Goal: Information Seeking & Learning: Compare options

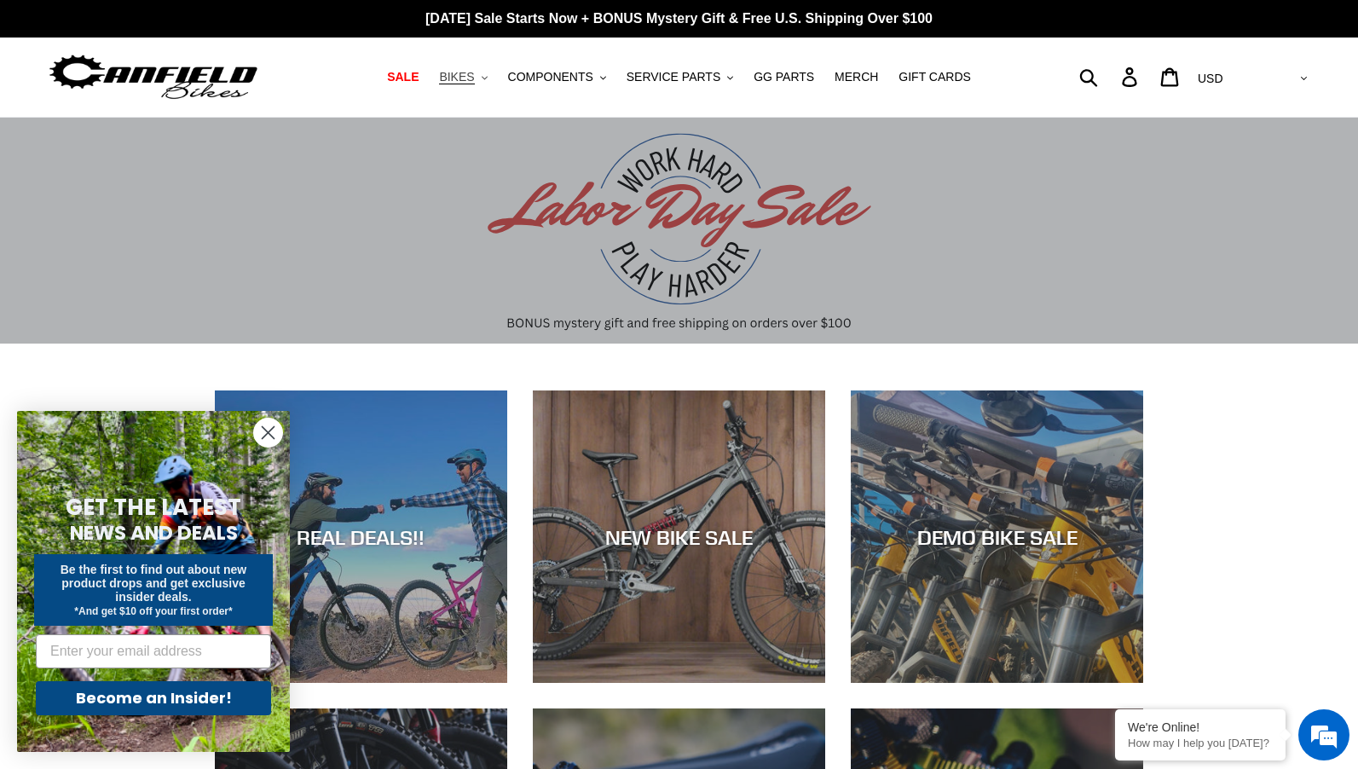
click at [474, 79] on span "BIKES" at bounding box center [456, 77] width 35 height 14
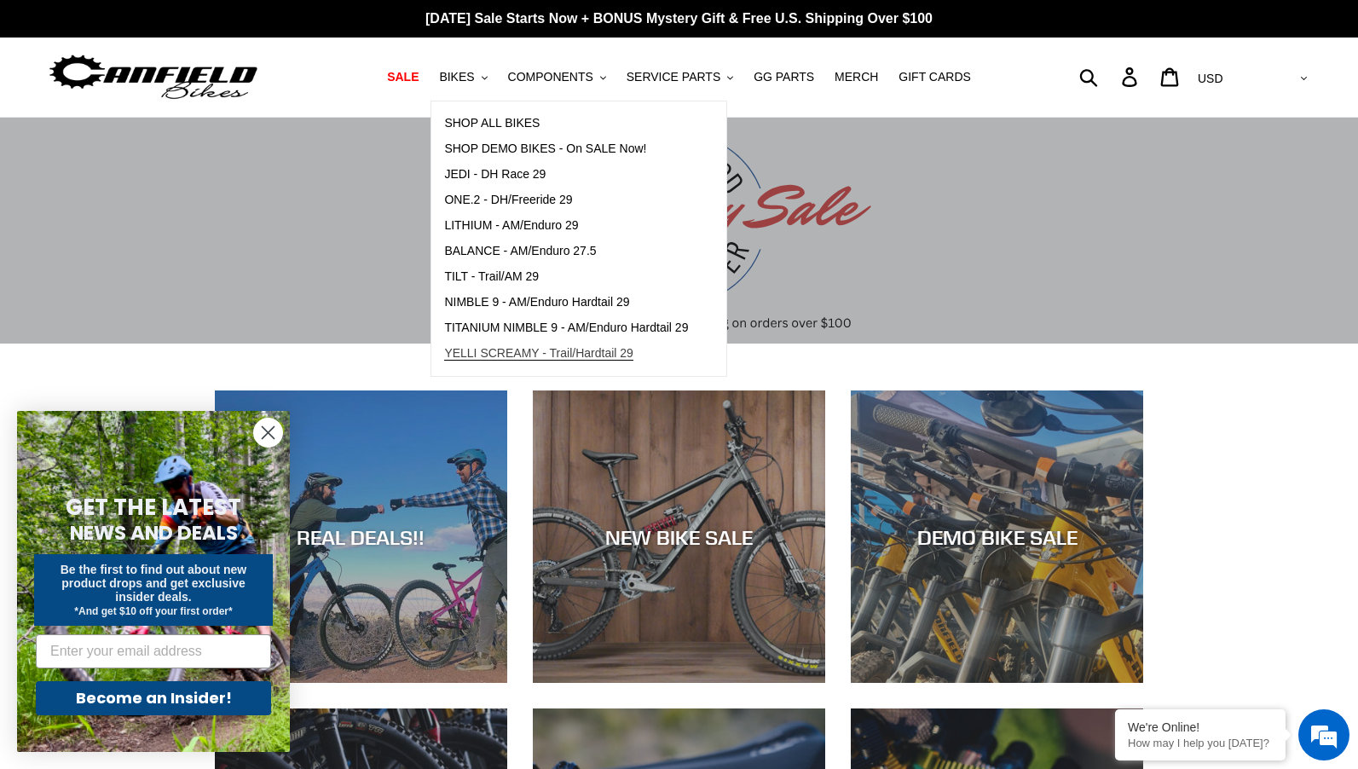
click at [590, 356] on span "YELLI SCREAMY - Trail/Hardtail 29" at bounding box center [538, 353] width 189 height 14
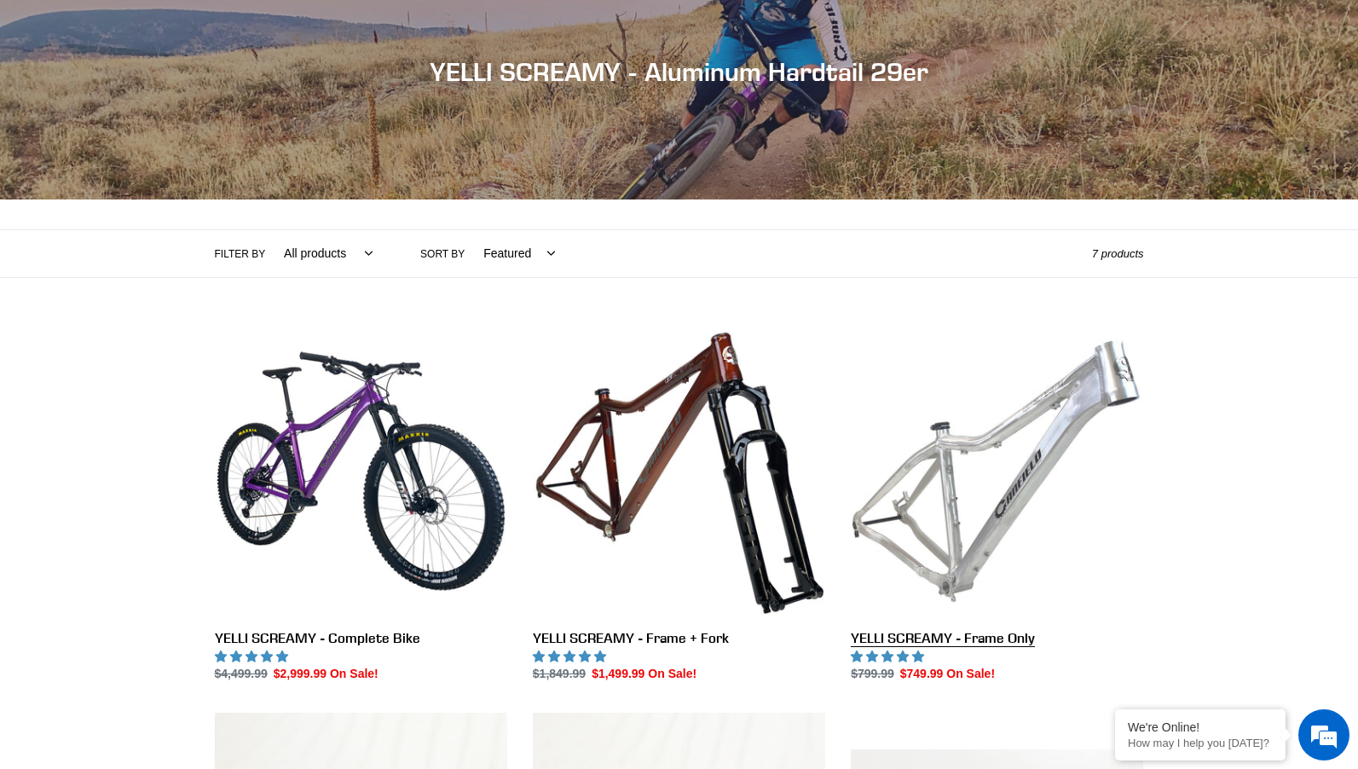
scroll to position [174, 0]
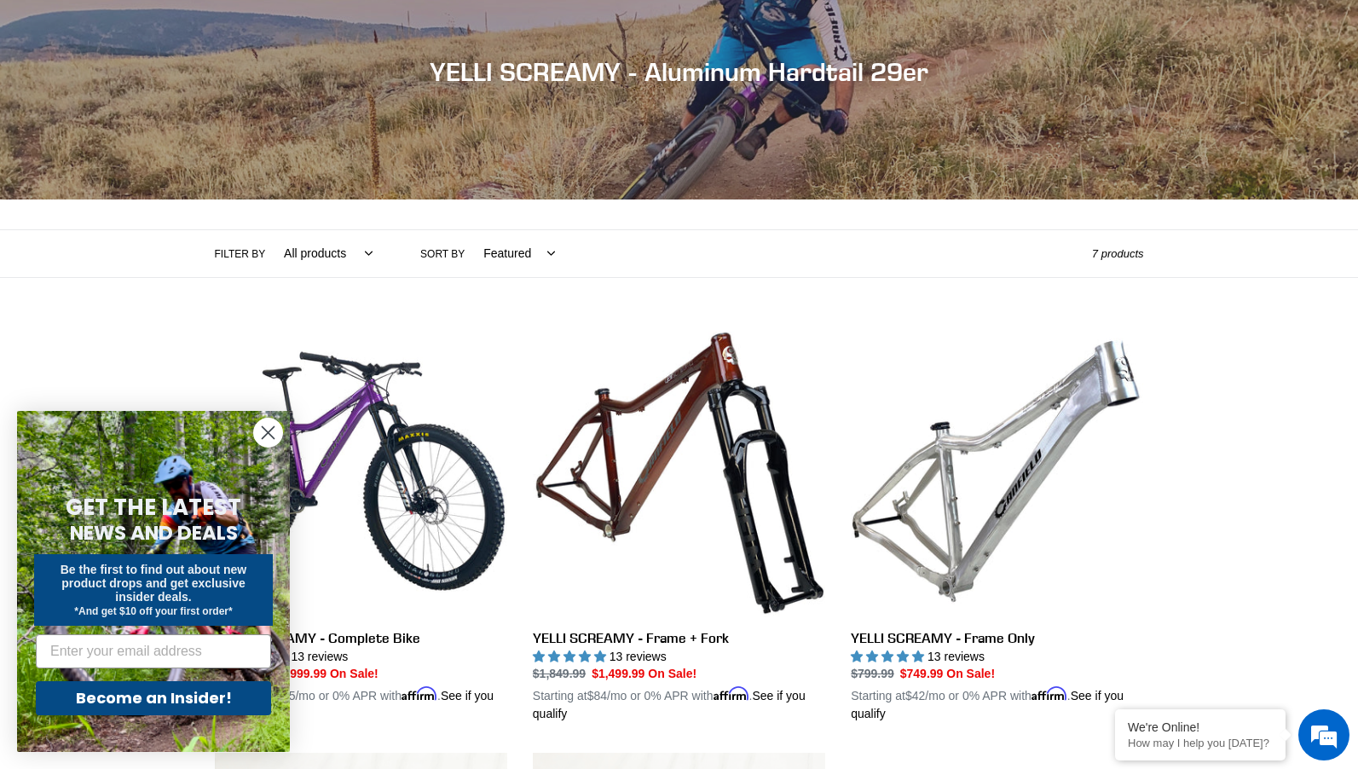
click at [267, 429] on circle "Close dialog" at bounding box center [268, 433] width 28 height 28
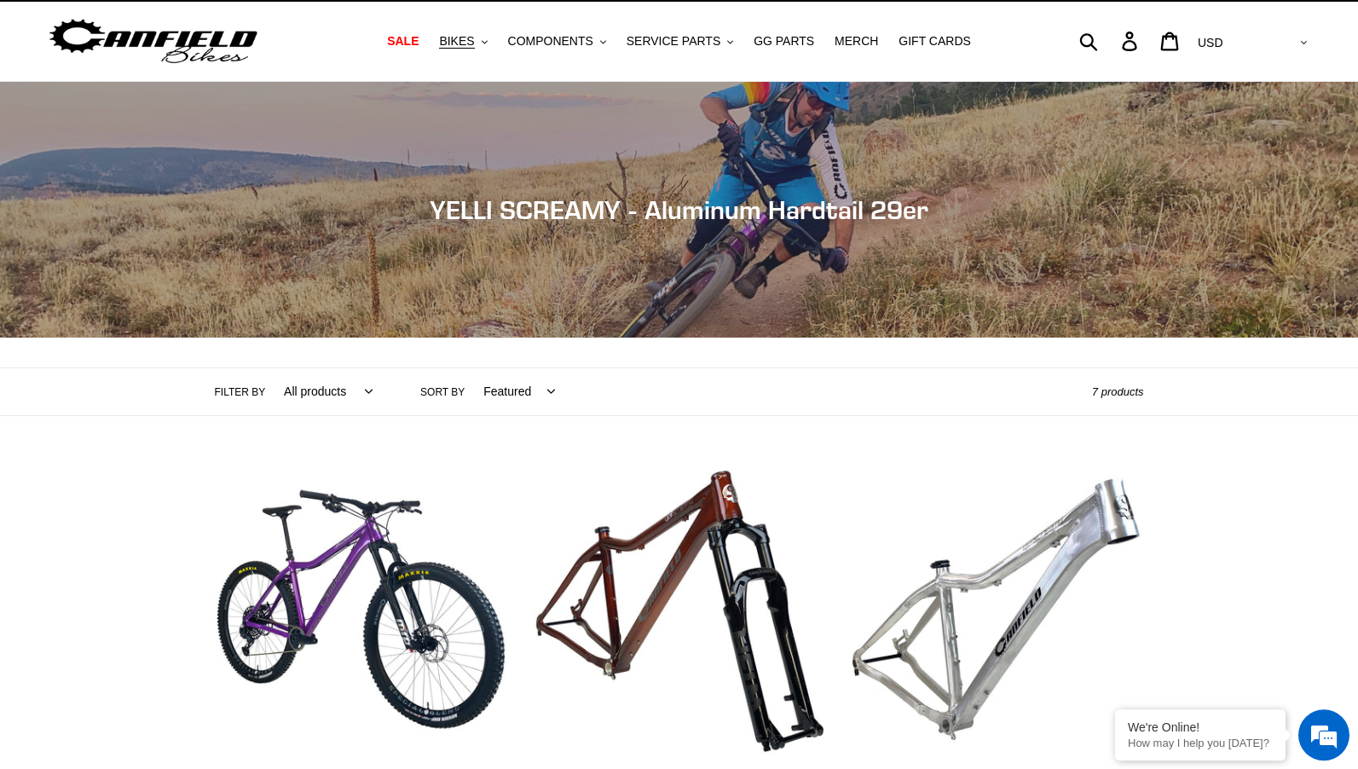
scroll to position [0, 0]
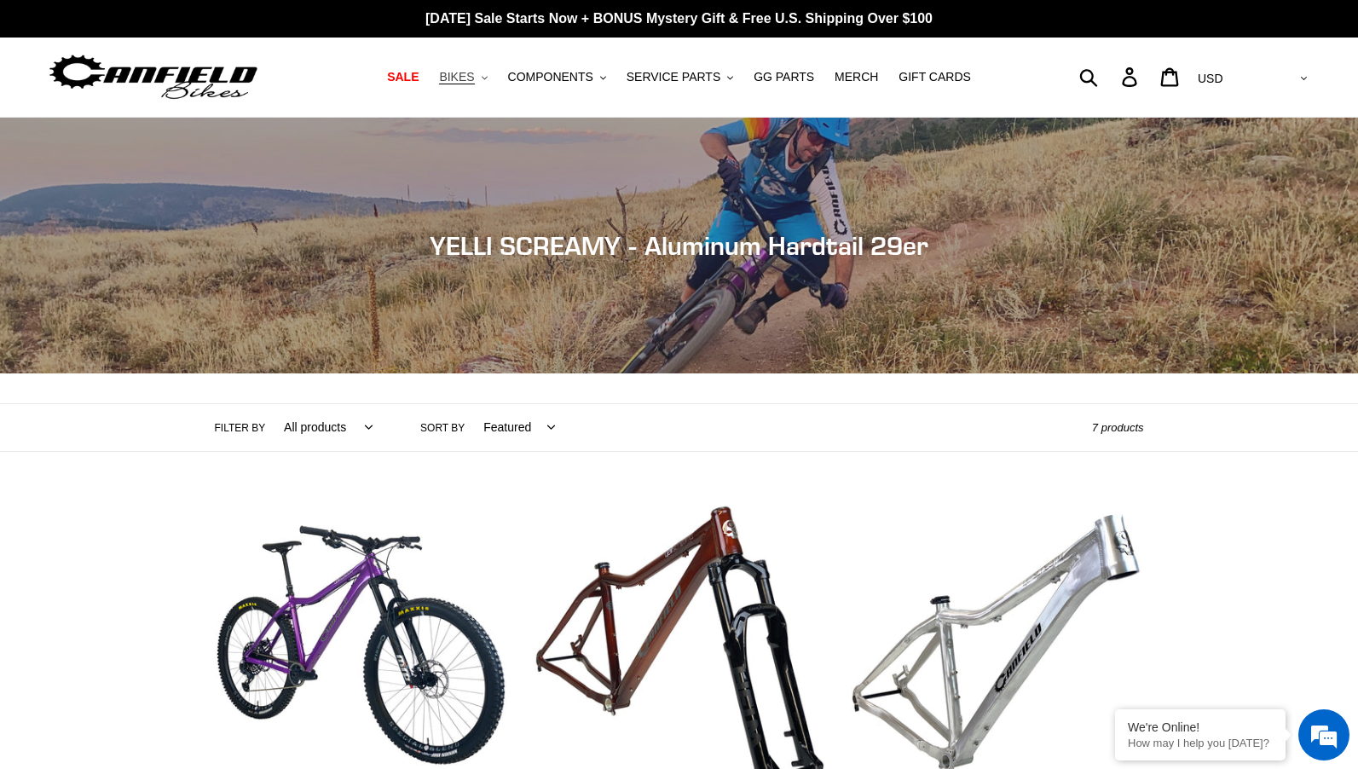
click at [491, 76] on button "BIKES .cls-1{fill:#231f20}" at bounding box center [463, 77] width 65 height 23
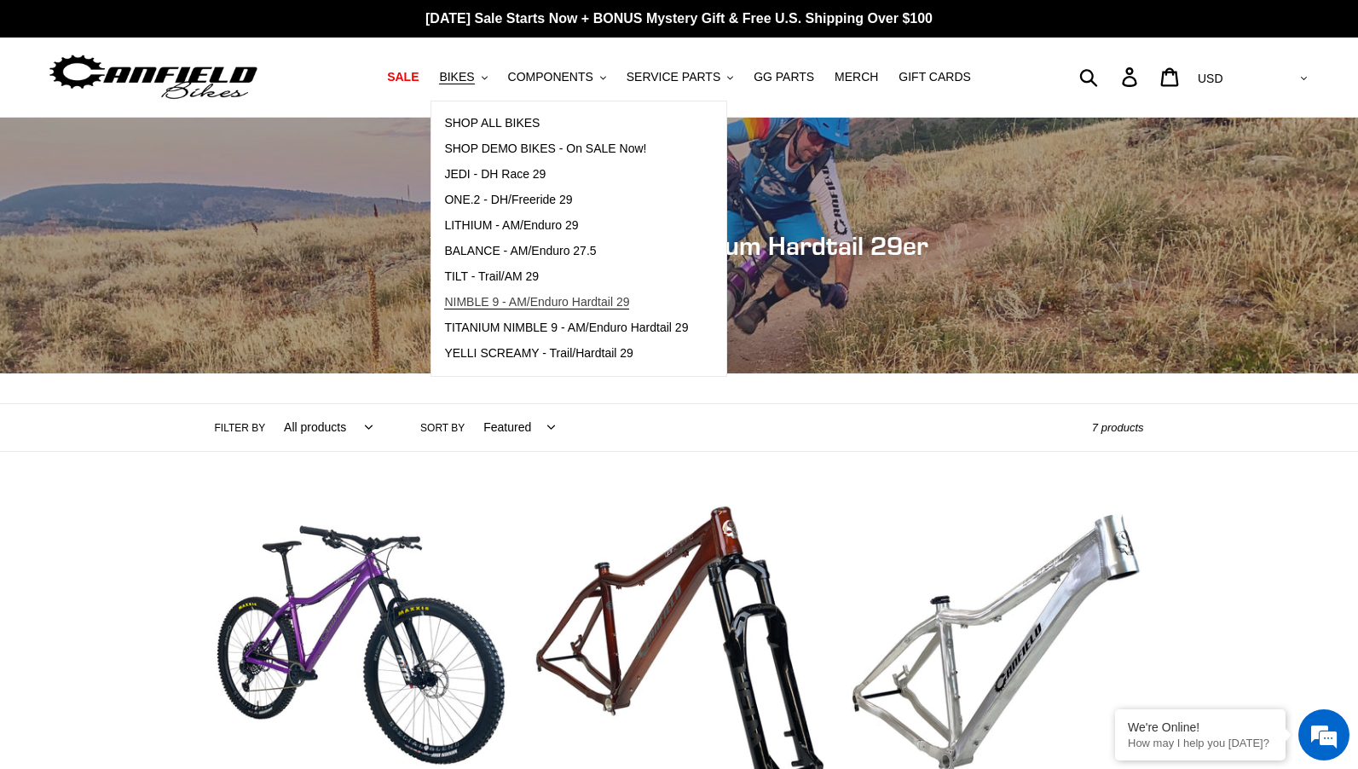
click at [522, 298] on span "NIMBLE 9 - AM/Enduro Hardtail 29" at bounding box center [536, 302] width 185 height 14
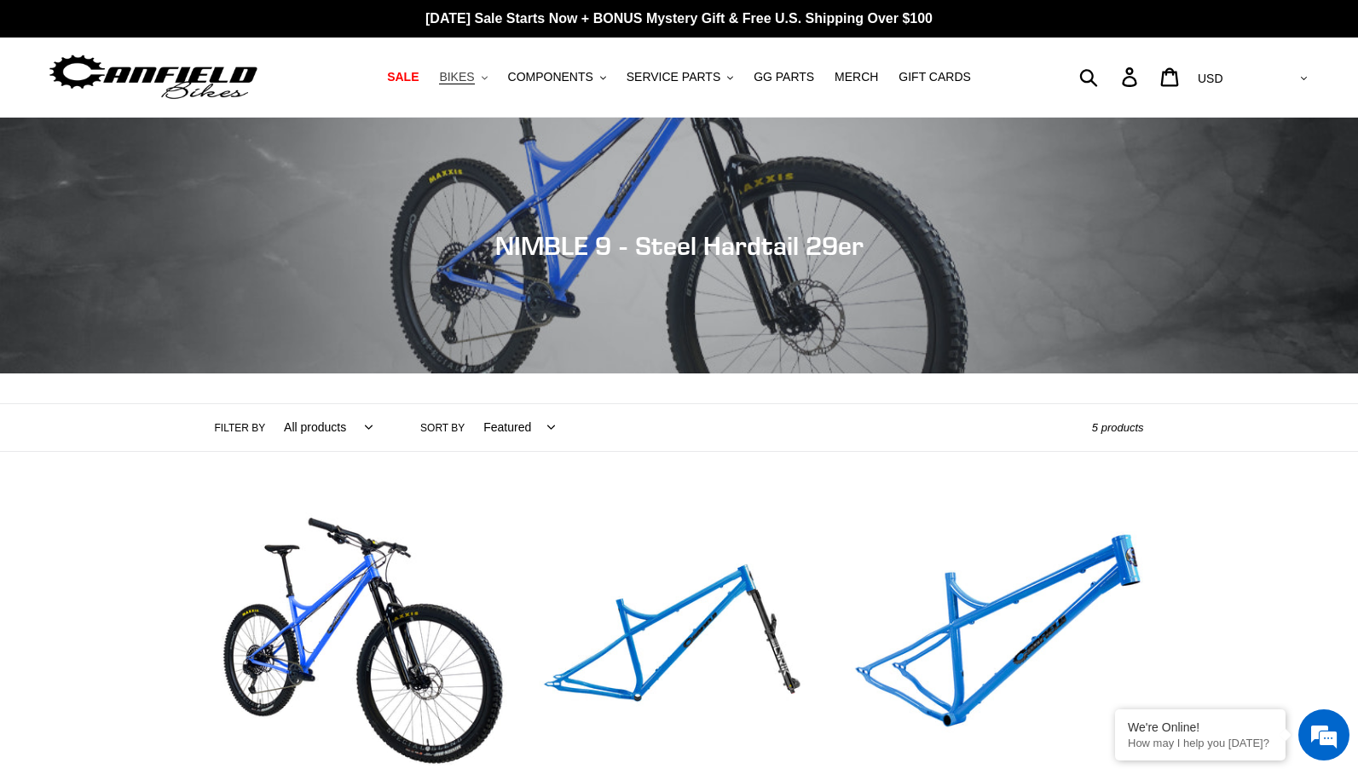
click at [474, 78] on span "BIKES" at bounding box center [456, 77] width 35 height 14
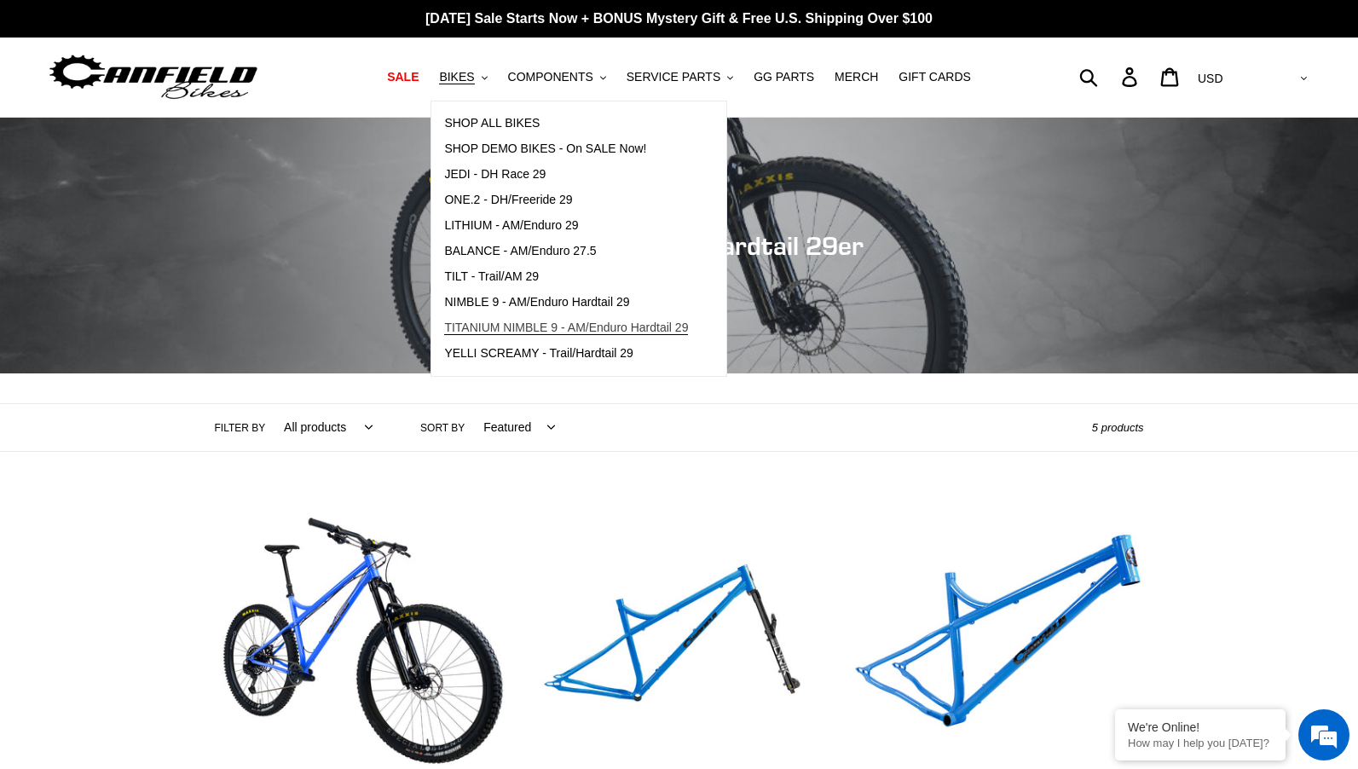
click at [558, 326] on span "TITANIUM NIMBLE 9 - AM/Enduro Hardtail 29" at bounding box center [566, 328] width 244 height 14
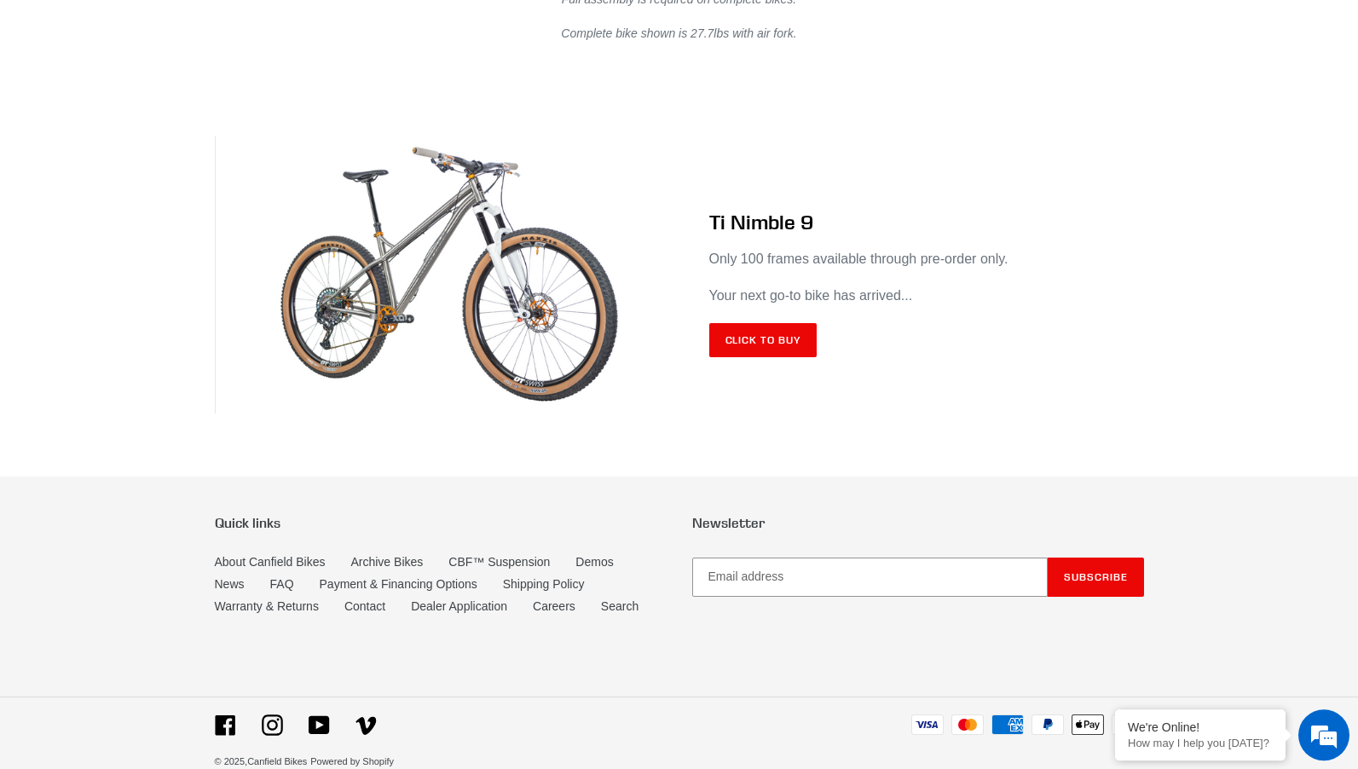
scroll to position [10082, 0]
